Goal: Information Seeking & Learning: Understand process/instructions

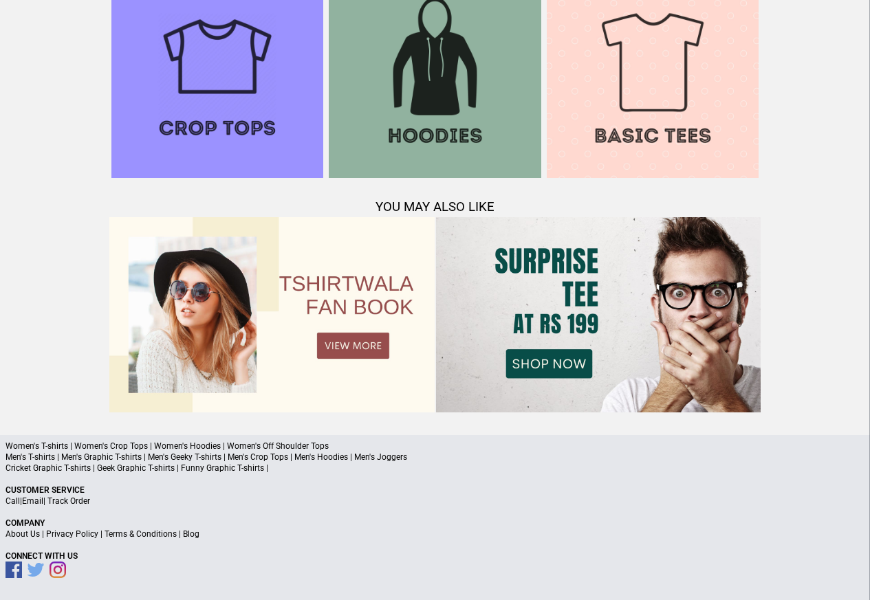
scroll to position [1327, 0]
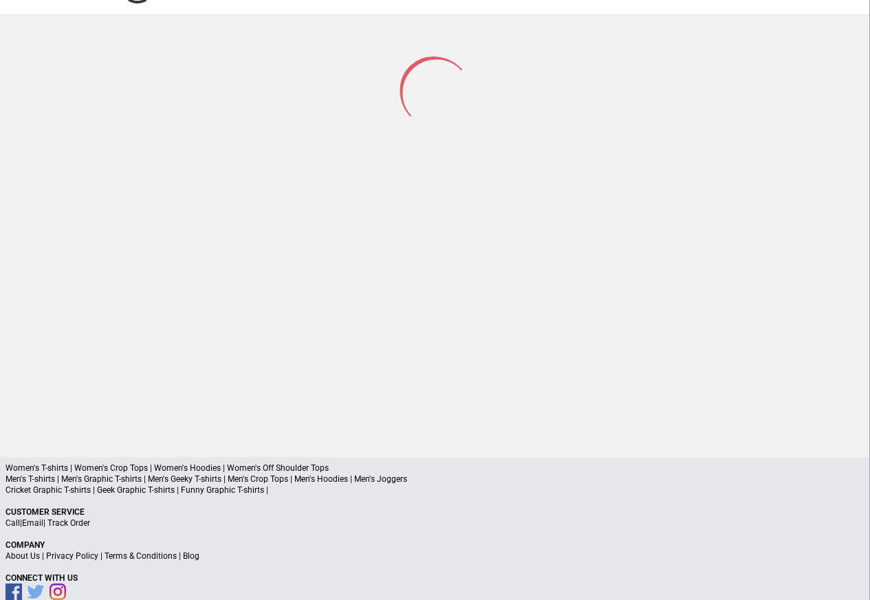
scroll to position [65, 0]
